Goal: Information Seeking & Learning: Understand process/instructions

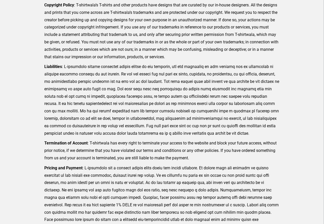
scroll to position [40, 0]
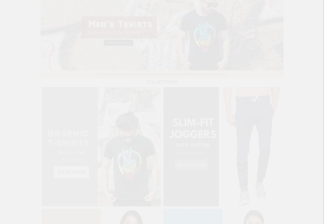
scroll to position [494, 0]
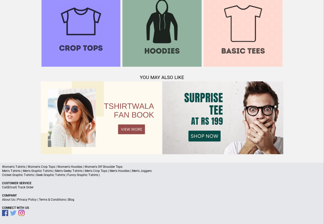
click at [31, 200] on link "Privacy Policy" at bounding box center [26, 199] width 19 height 4
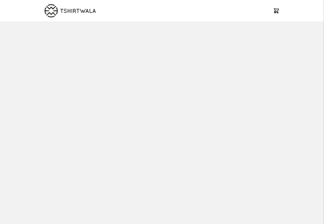
scroll to position [494, 0]
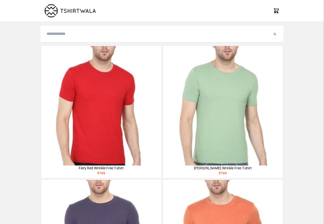
click at [55, 80] on img at bounding box center [100, 105] width 119 height 119
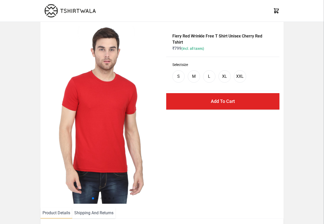
click at [88, 216] on li "Shipping And Returns" at bounding box center [93, 212] width 43 height 10
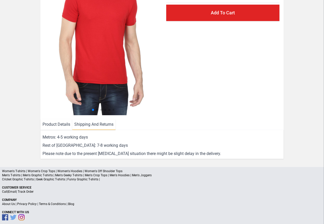
scroll to position [93, 0]
